Goal: Task Accomplishment & Management: Manage account settings

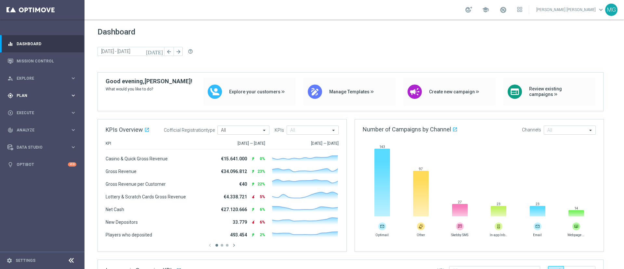
click at [35, 94] on span "Plan" at bounding box center [44, 96] width 54 height 4
click at [35, 108] on link "Target Groups" at bounding box center [42, 108] width 51 height 5
